Goal: Information Seeking & Learning: Learn about a topic

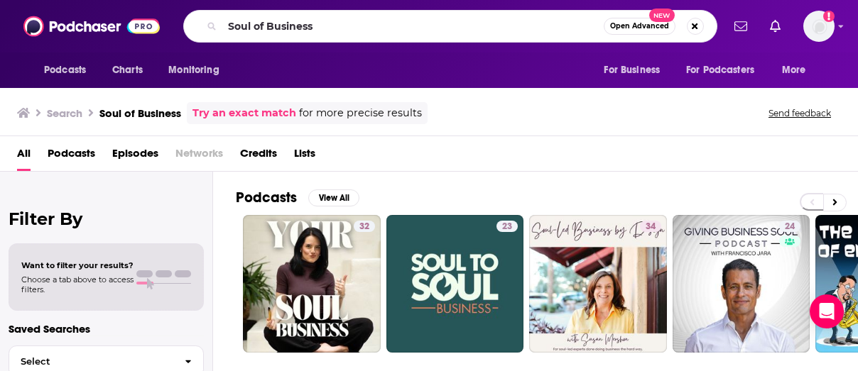
click at [354, 29] on input "Soul of Business" at bounding box center [412, 26] width 381 height 23
type input "Digital Pathology Podcast"
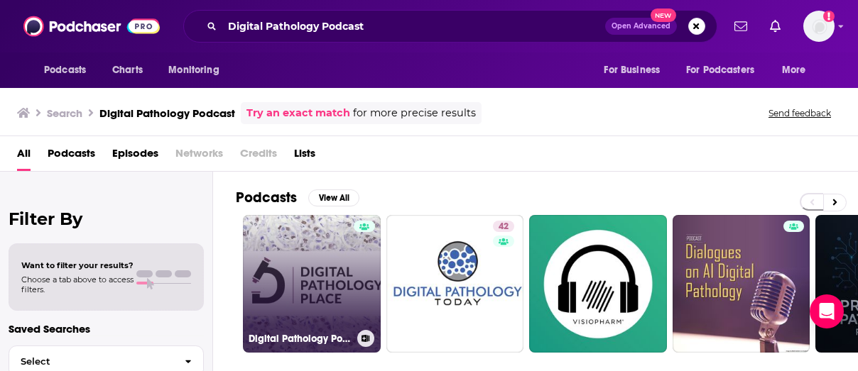
click at [316, 298] on link "Digital Pathology Podcast" at bounding box center [312, 284] width 138 height 138
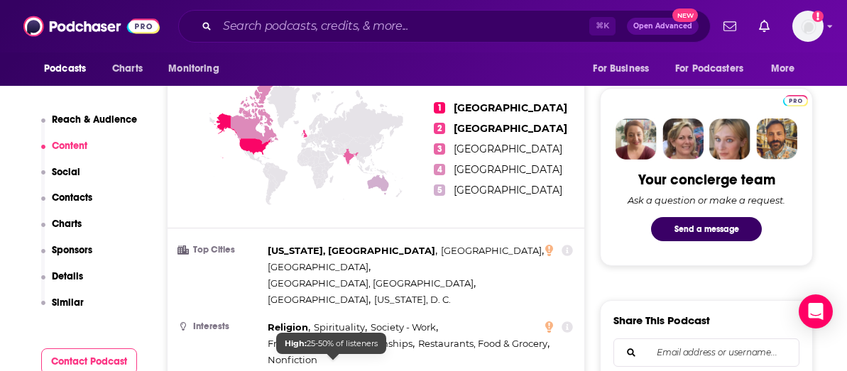
scroll to position [960, 0]
